Goal: Transaction & Acquisition: Purchase product/service

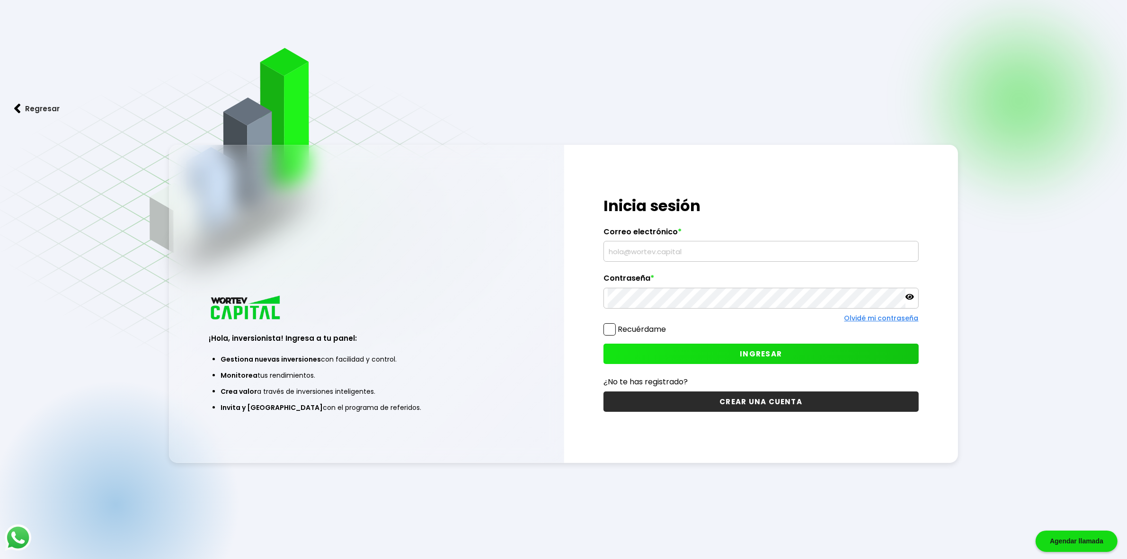
click at [696, 254] on input "text" at bounding box center [761, 251] width 307 height 20
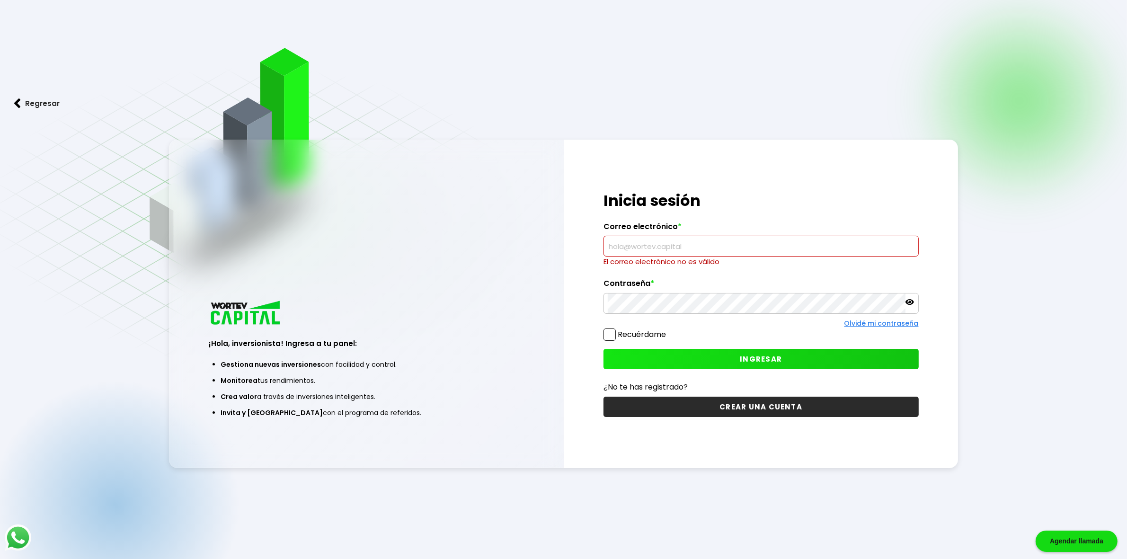
click at [698, 249] on input "text" at bounding box center [761, 246] width 307 height 20
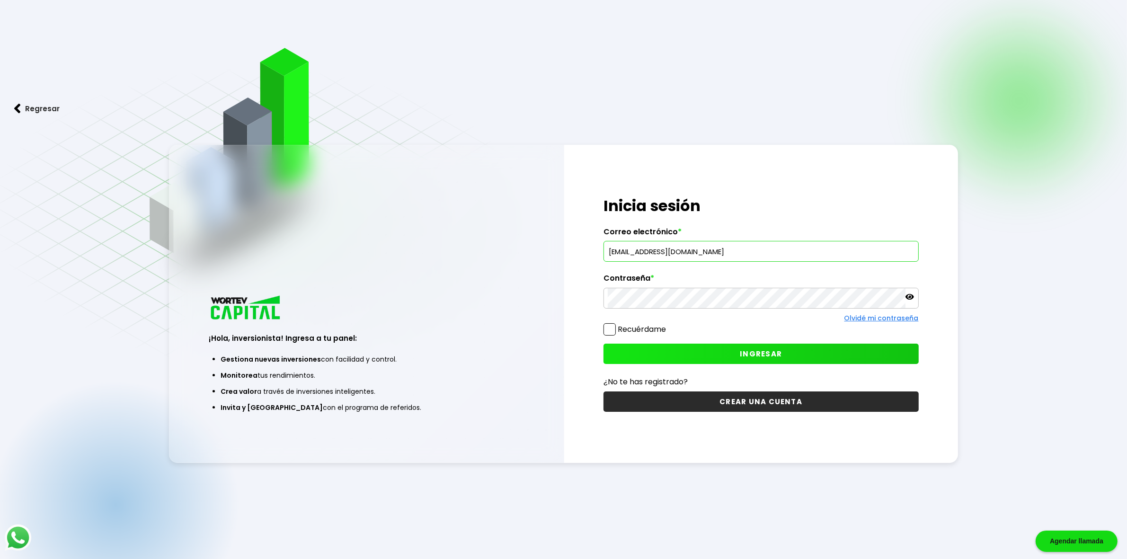
type input "[EMAIL_ADDRESS][DOMAIN_NAME]"
click at [909, 300] on icon at bounding box center [909, 296] width 9 height 9
click at [750, 351] on span "INGRESAR" at bounding box center [761, 354] width 42 height 10
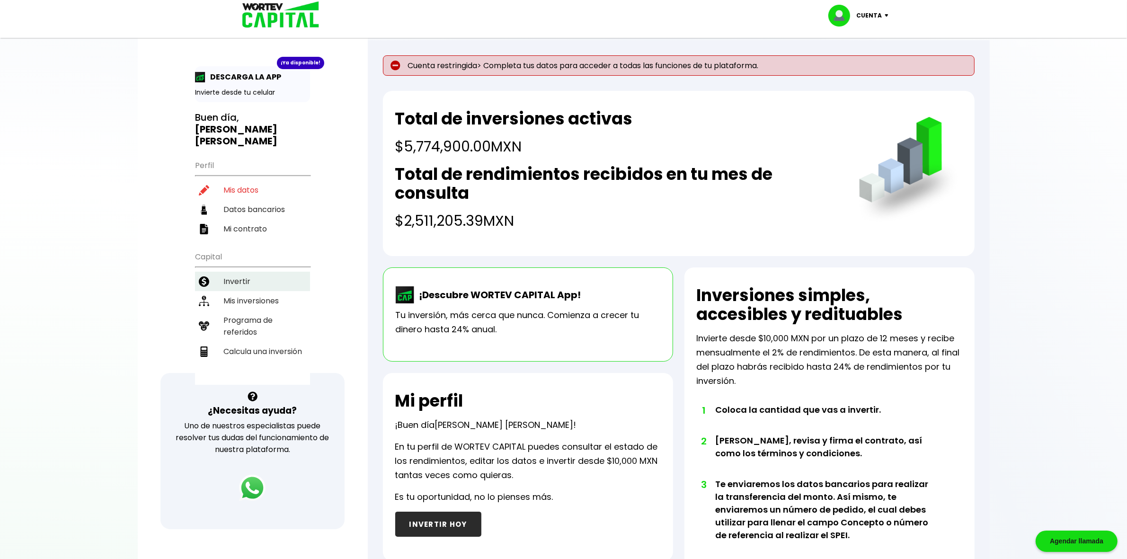
click at [249, 272] on li "Invertir" at bounding box center [252, 281] width 115 height 19
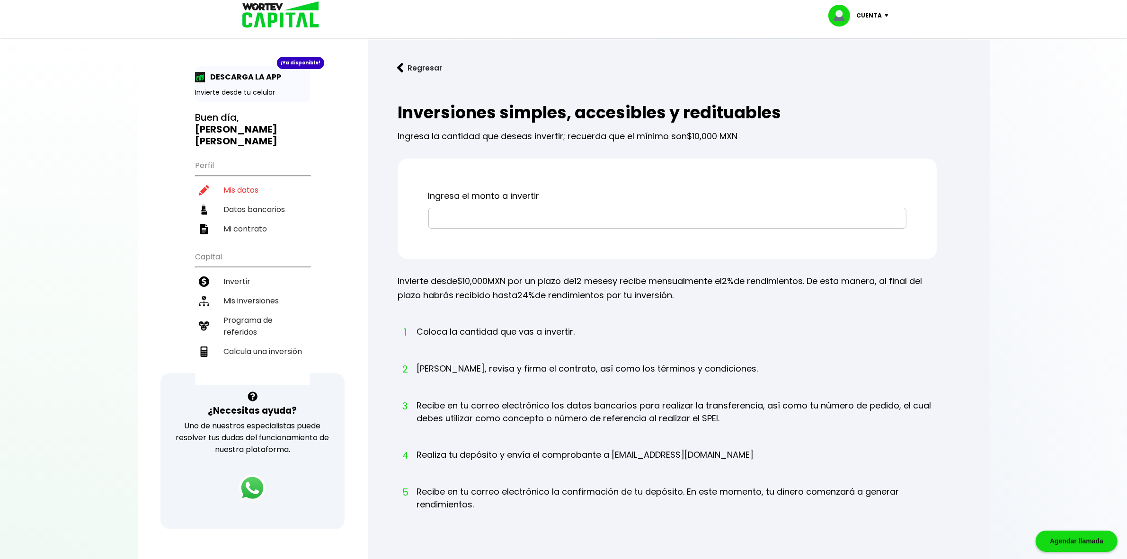
click at [625, 217] on input "text" at bounding box center [666, 218] width 469 height 20
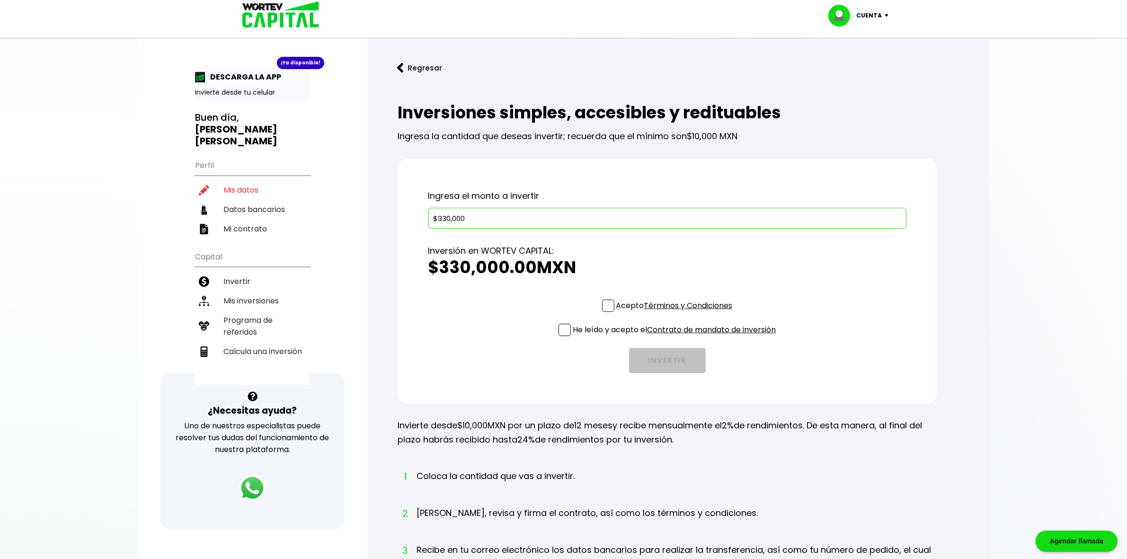
type input "$330,000"
click at [607, 310] on span at bounding box center [608, 306] width 12 height 12
click at [676, 313] on input "Acepto Términos y Condiciones" at bounding box center [676, 313] width 0 height 0
click at [564, 329] on span at bounding box center [564, 330] width 12 height 12
click at [676, 337] on input "He leído y acepto el Contrato de mandato de inversión" at bounding box center [676, 337] width 0 height 0
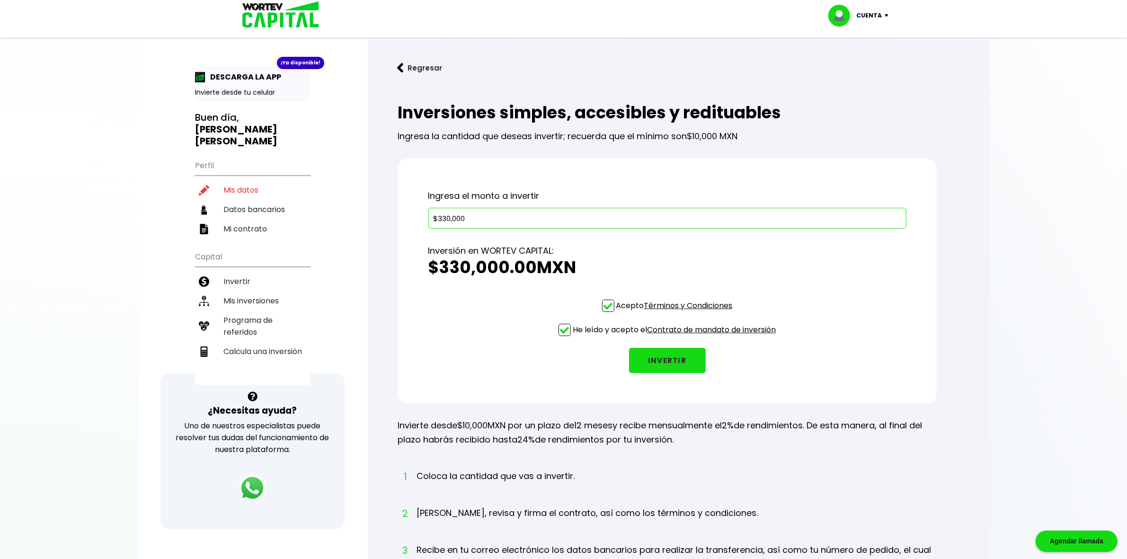
click at [669, 349] on button "INVERTIR" at bounding box center [667, 360] width 77 height 25
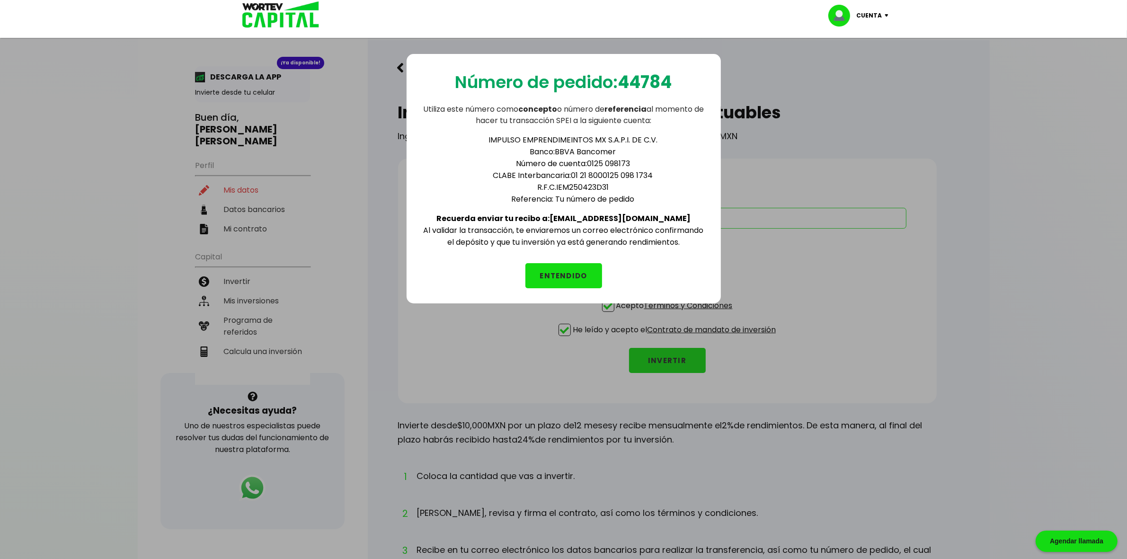
click at [580, 263] on button "ENTENDIDO" at bounding box center [563, 275] width 77 height 25
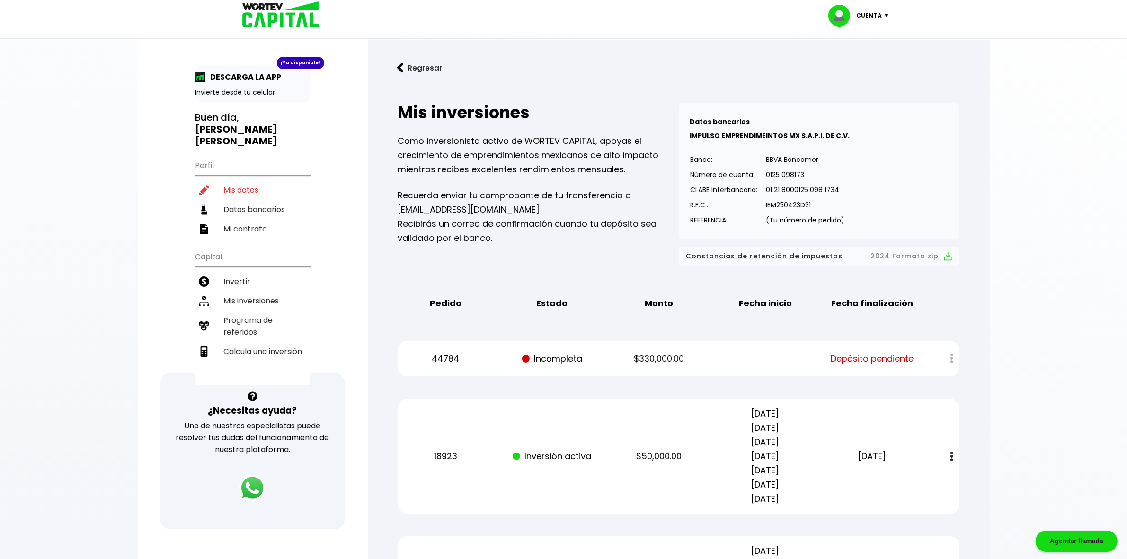
click at [876, 10] on p "Cuenta" at bounding box center [869, 16] width 26 height 14
click at [859, 62] on li "Cerrar sesión" at bounding box center [859, 62] width 76 height 19
